Goal: Find specific page/section: Find specific page/section

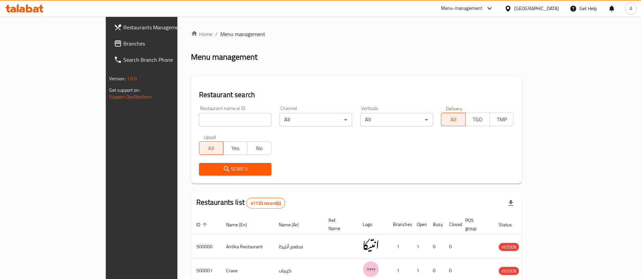
click at [483, 7] on div "Menu-management" at bounding box center [462, 8] width 42 height 8
click at [469, 74] on div "Restaurant-Management" at bounding box center [457, 74] width 53 height 7
click at [117, 44] on span "Branches" at bounding box center [162, 44] width 91 height 8
